Goal: Information Seeking & Learning: Stay updated

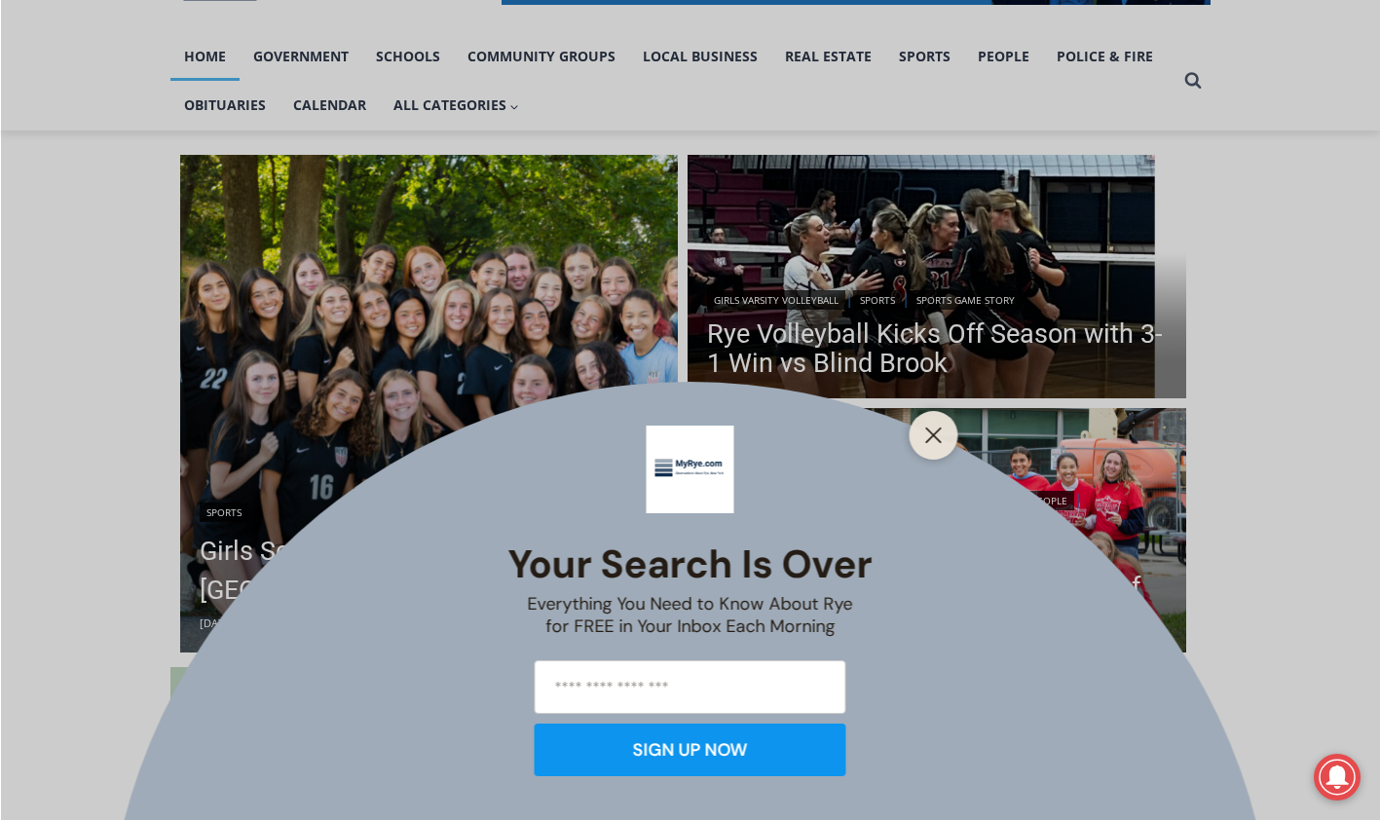
click at [920, 426] on button "Close" at bounding box center [933, 435] width 27 height 27
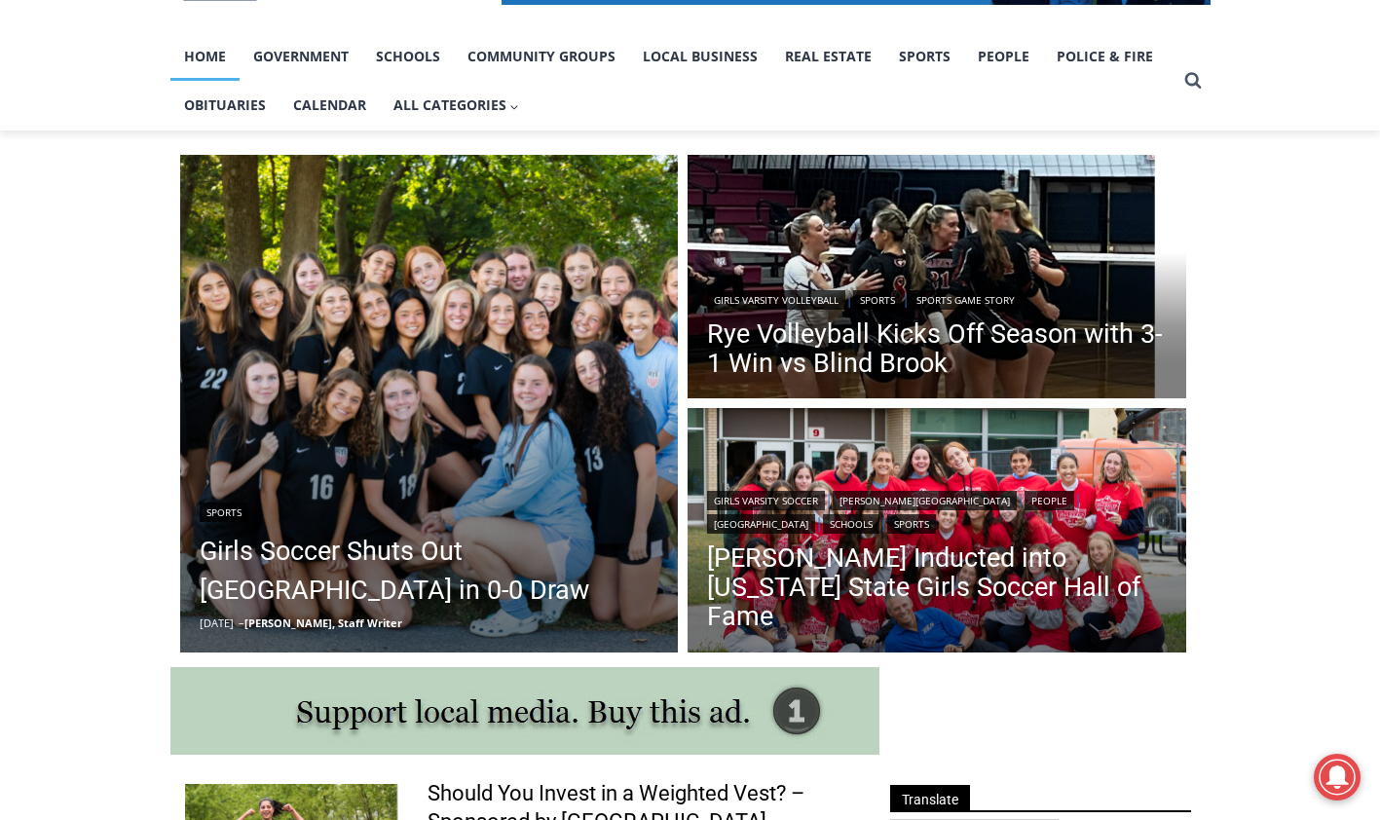
scroll to position [487, 0]
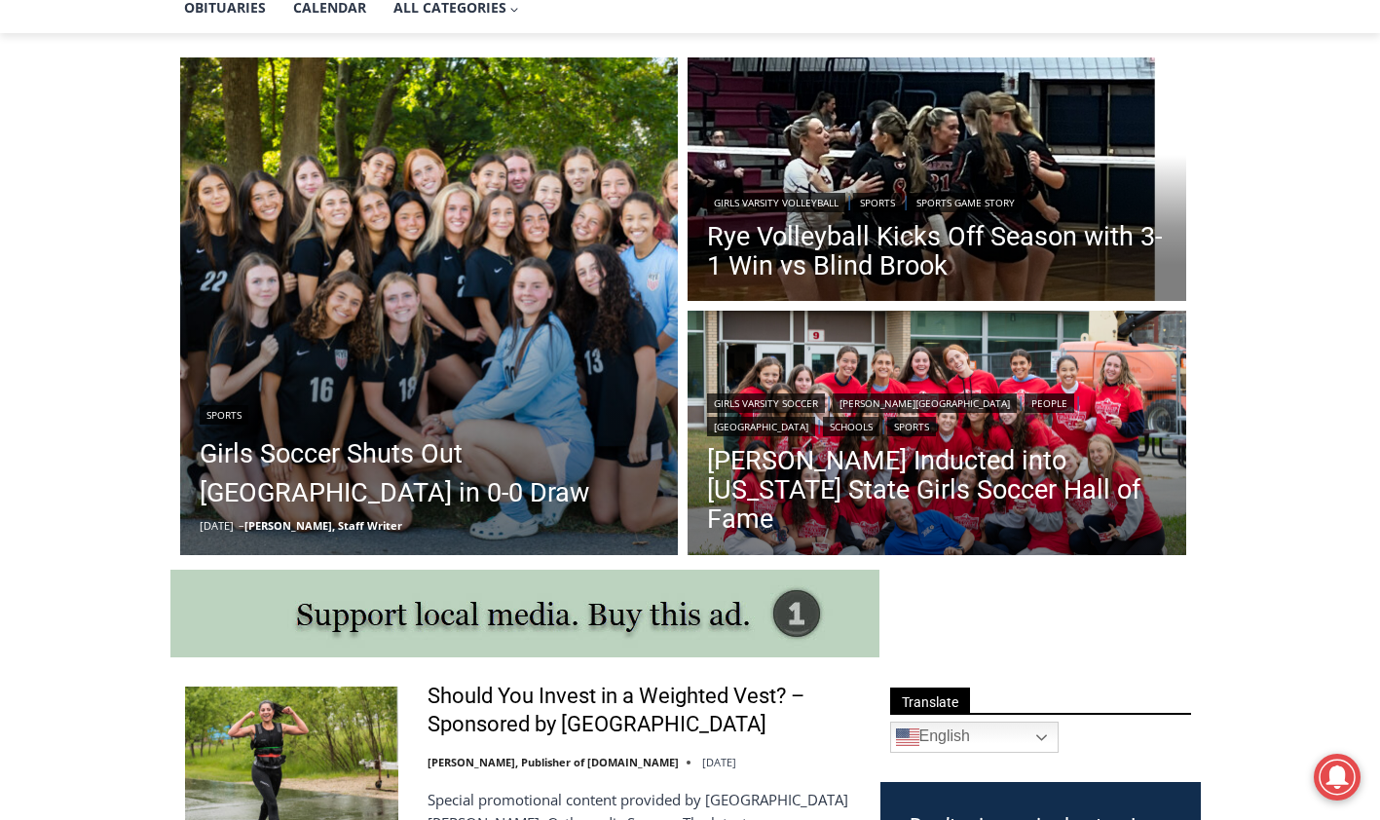
click at [909, 504] on link "[PERSON_NAME] Inducted into [US_STATE] State Girls Soccer Hall of Fame" at bounding box center [937, 490] width 460 height 88
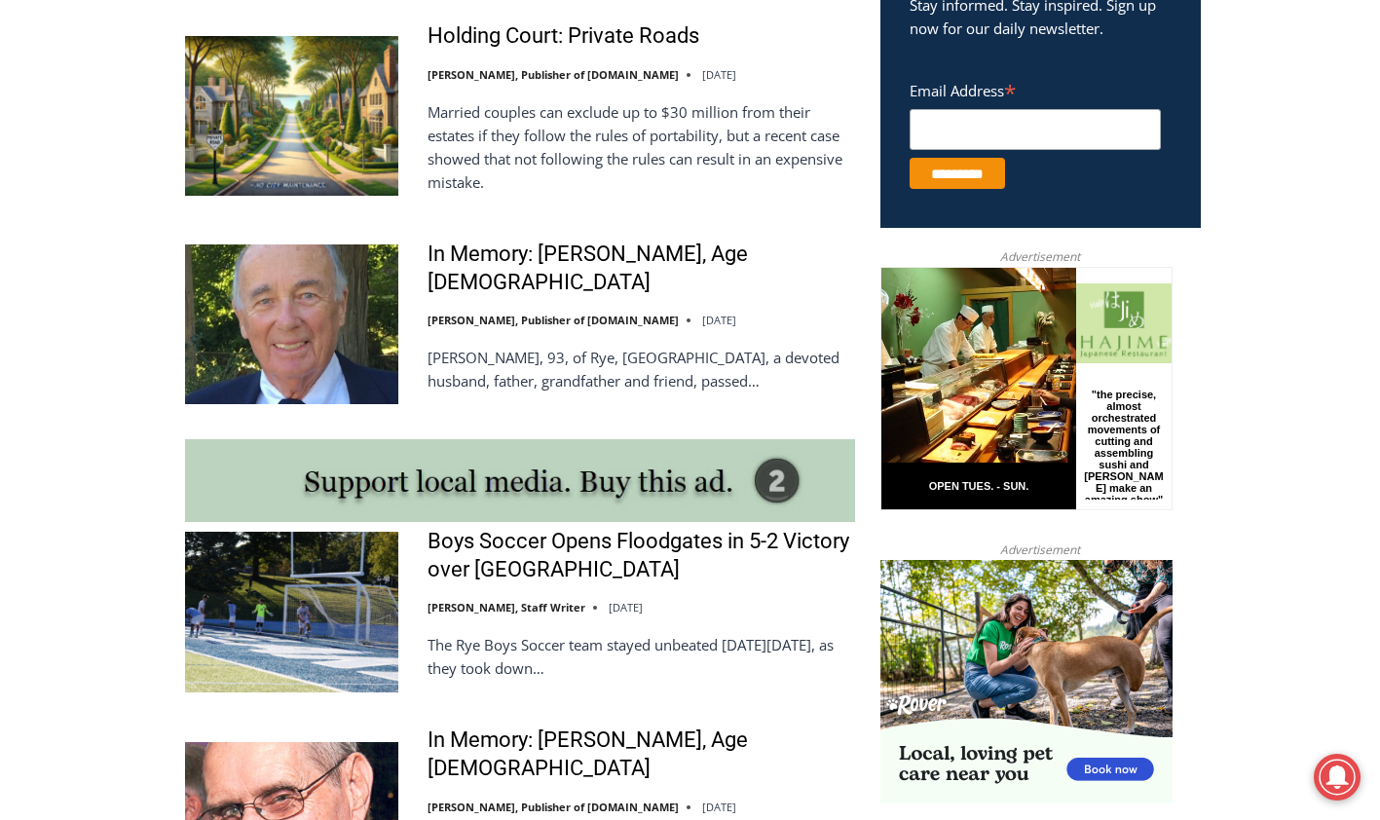
scroll to position [1348, 0]
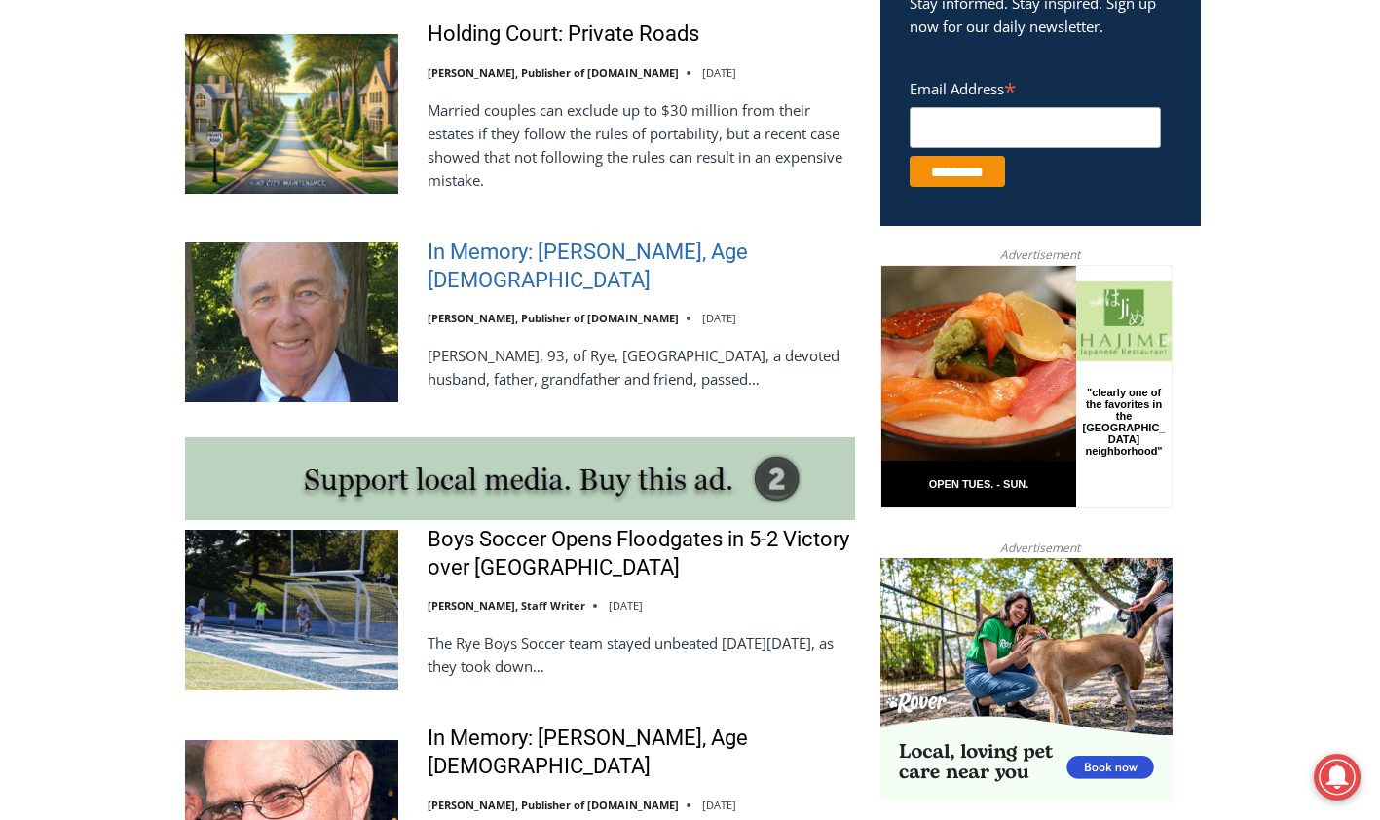
click at [600, 268] on link "In Memory: [PERSON_NAME], Age [DEMOGRAPHIC_DATA]" at bounding box center [640, 267] width 427 height 56
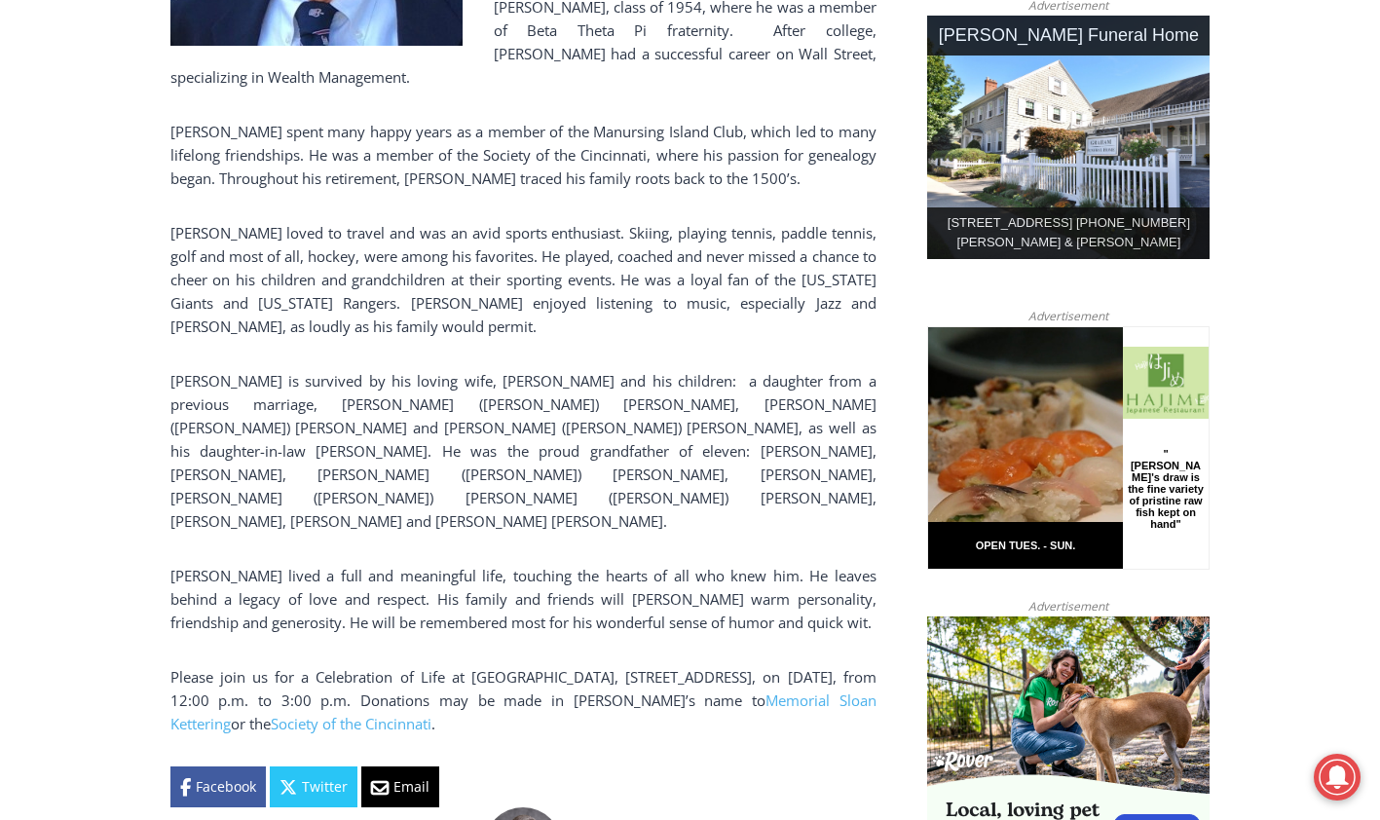
scroll to position [1038, 0]
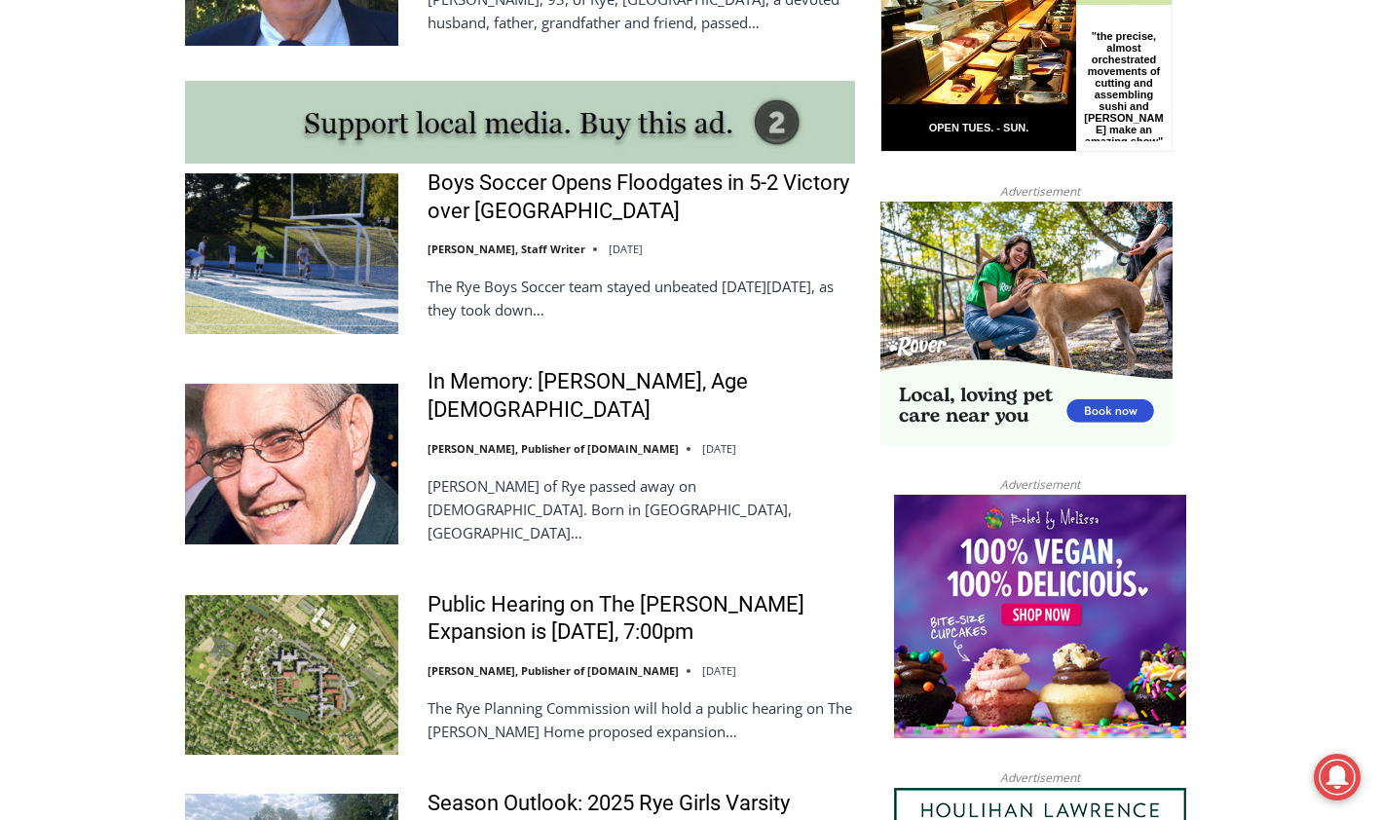
scroll to position [1737, 0]
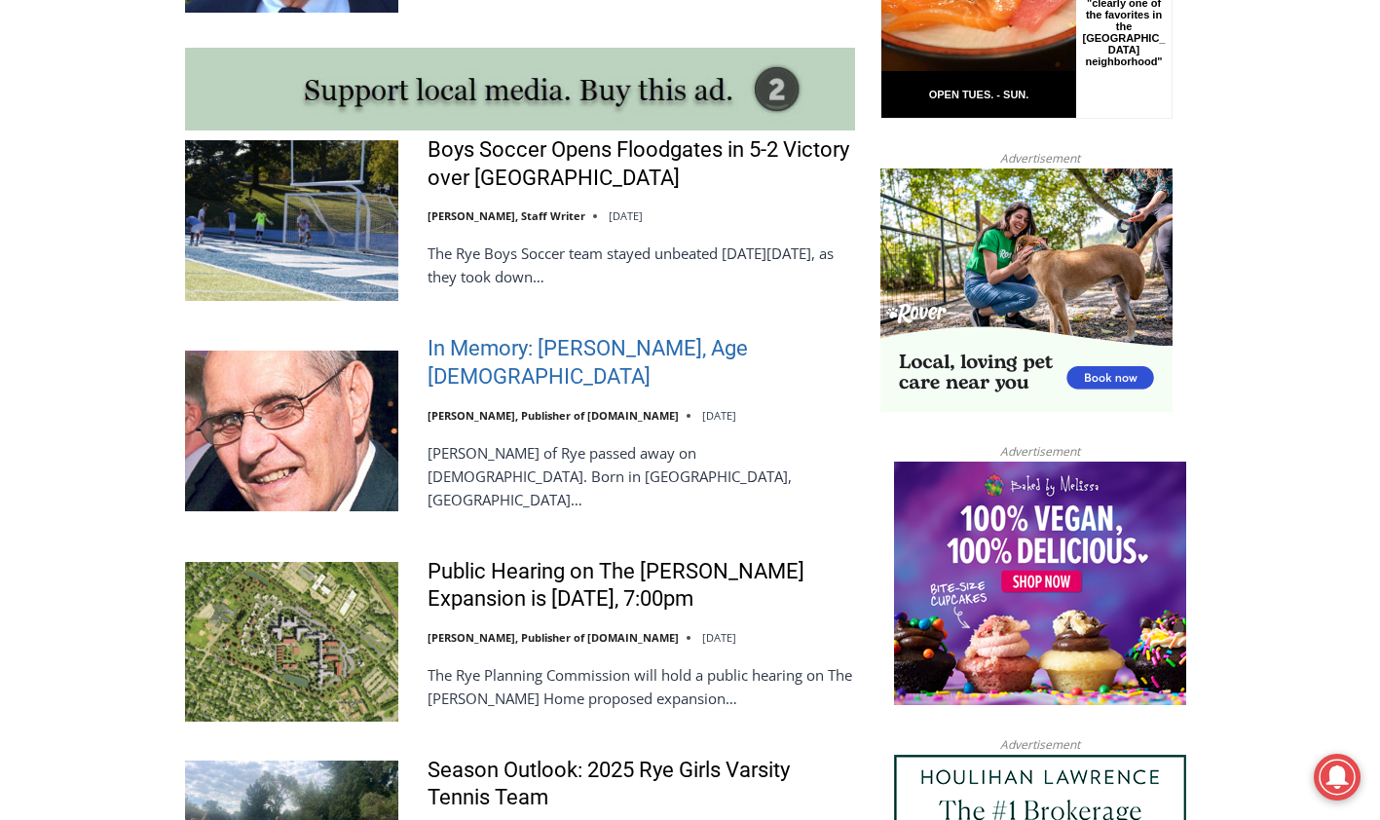
click at [510, 360] on link "In Memory: [PERSON_NAME], Age [DEMOGRAPHIC_DATA]" at bounding box center [640, 363] width 427 height 56
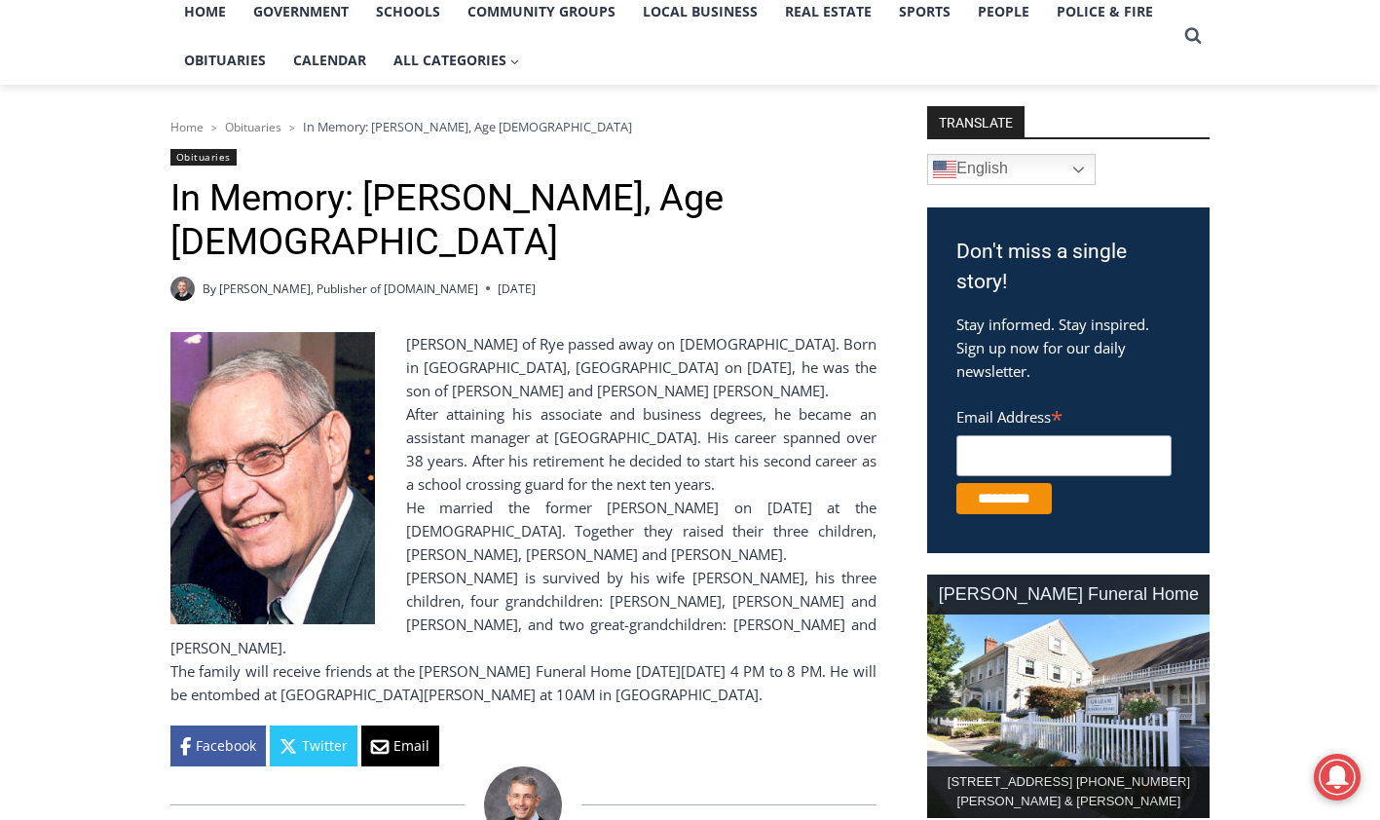
scroll to position [454, 0]
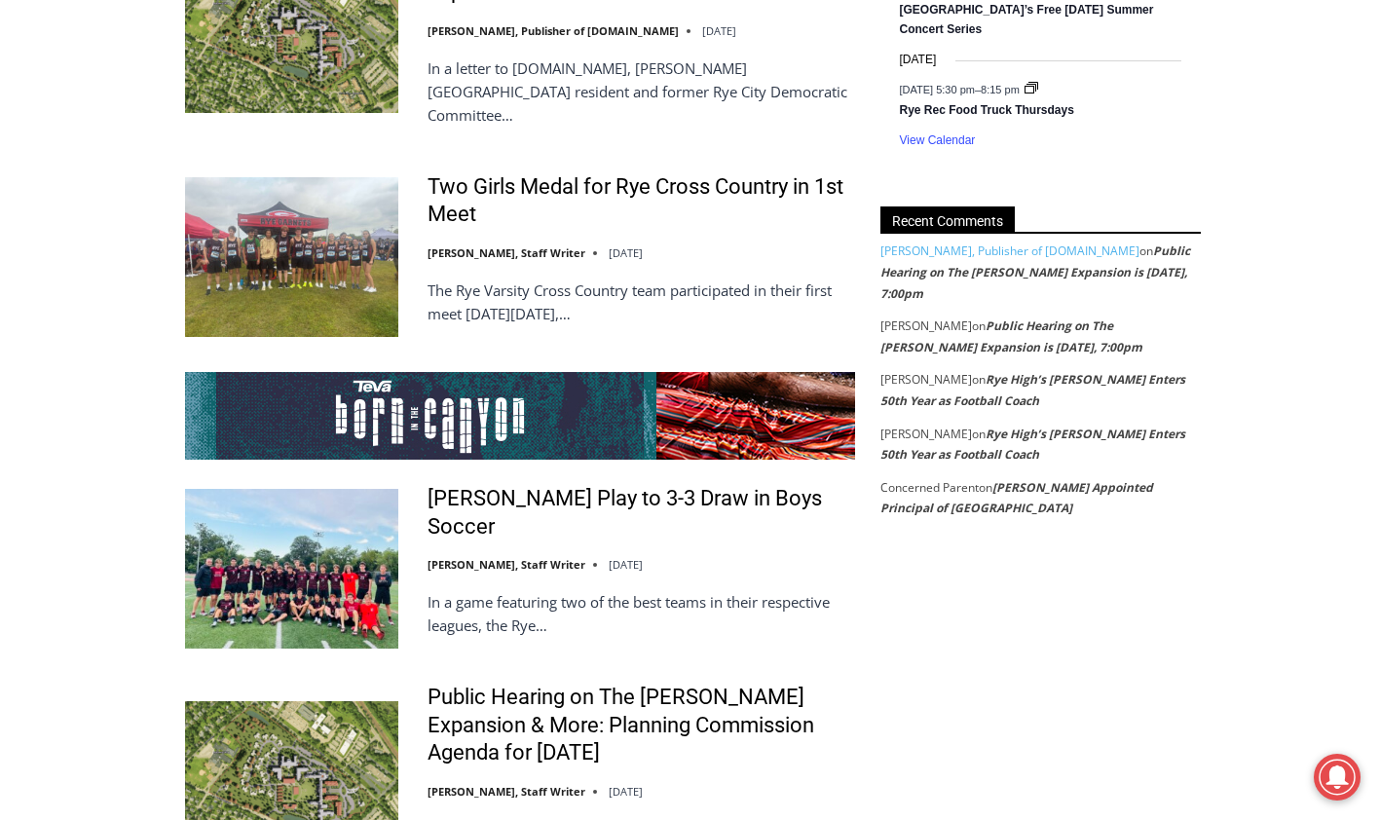
scroll to position [3490, 0]
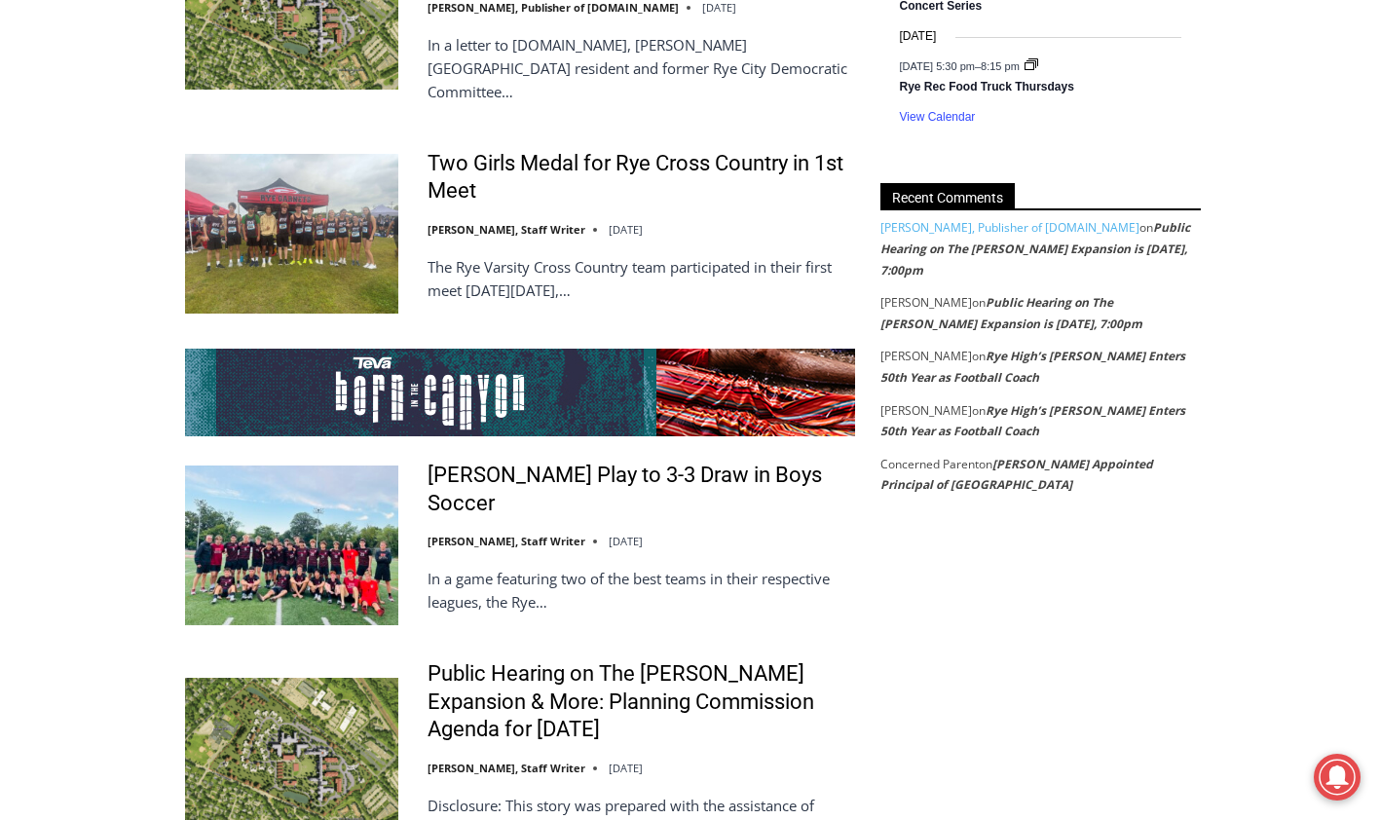
click at [1106, 251] on link "Public Hearing on The [PERSON_NAME] Expansion is [DATE], 7:00pm" at bounding box center [1035, 248] width 310 height 58
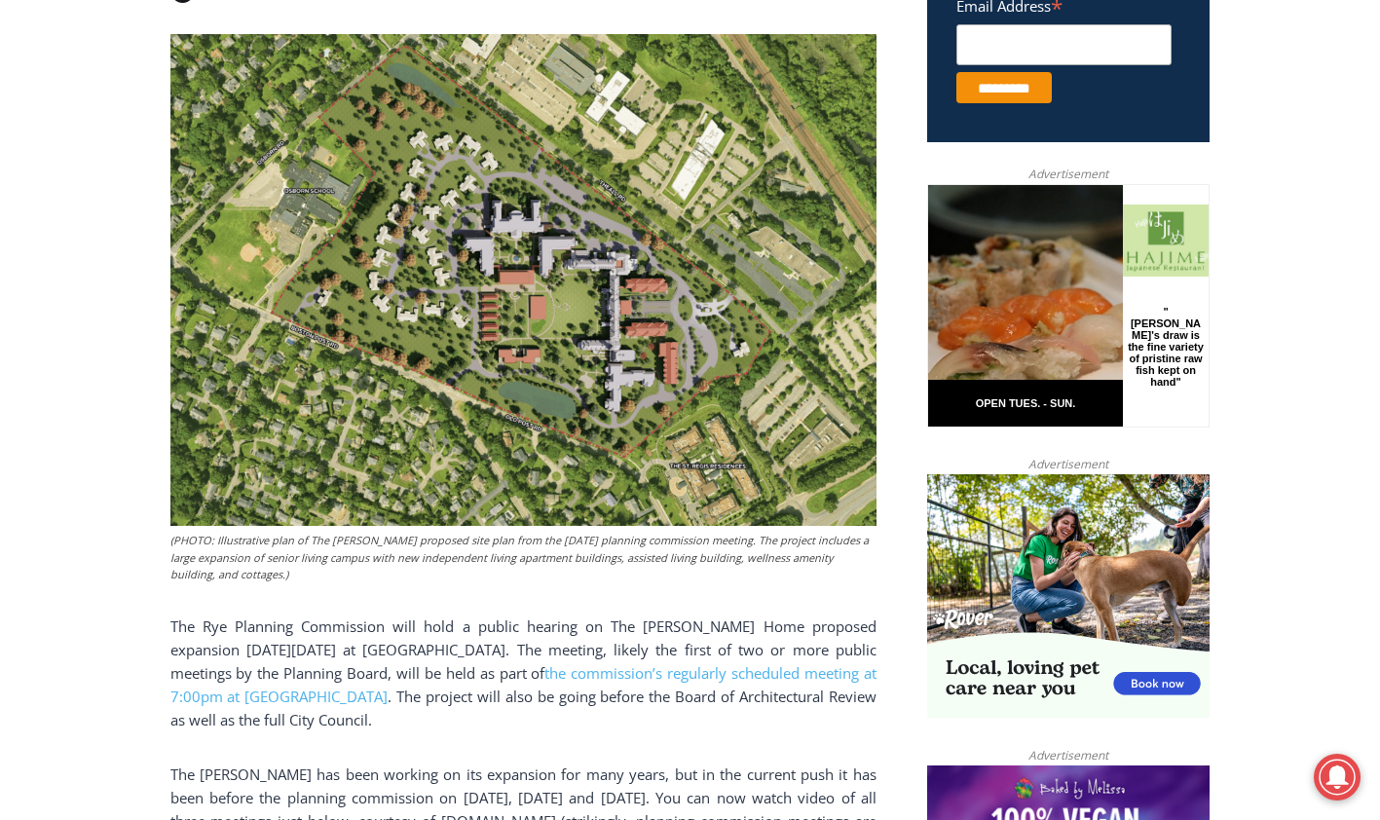
scroll to position [724, 0]
